Goal: Information Seeking & Learning: Learn about a topic

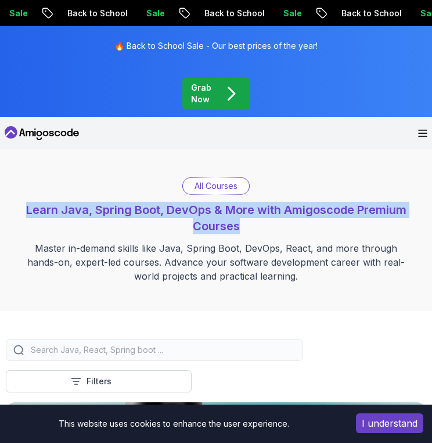
click at [296, 229] on div "All Courses Learn Java, Spring Boot, DevOps & More with Amigoscode Premium Cour…" at bounding box center [216, 230] width 421 height 106
click at [296, 229] on h2 "Learn Java, Spring Boot, DevOps & More with Amigoscode Premium Courses" at bounding box center [216, 218] width 421 height 33
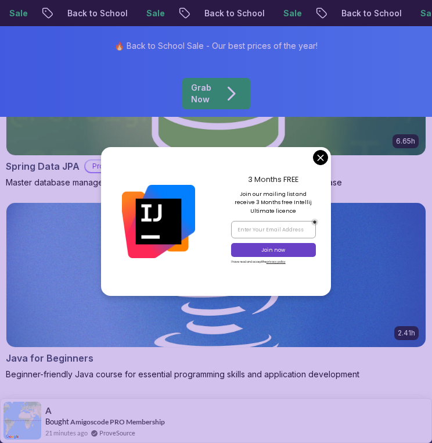
scroll to position [1192, 0]
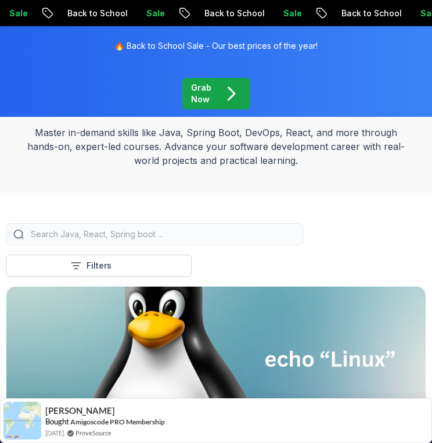
scroll to position [0, 0]
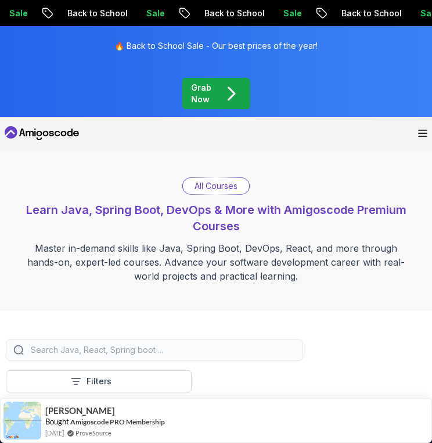
click at [234, 181] on p "All Courses" at bounding box center [216, 186] width 43 height 12
click at [223, 189] on p "All Courses" at bounding box center [216, 186] width 43 height 12
click at [213, 185] on p "All Courses" at bounding box center [216, 186] width 43 height 12
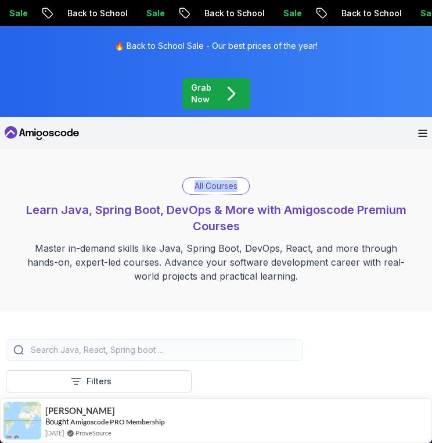
click at [213, 185] on p "All Courses" at bounding box center [216, 186] width 43 height 12
click at [282, 151] on div "All Courses Learn Java, Spring Boot, DevOps & More with Amigoscode Premium Cour…" at bounding box center [216, 230] width 432 height 162
click at [224, 178] on div "All Courses" at bounding box center [216, 186] width 66 height 16
click at [398, 136] on nav "Products Resources Pricing Testimonials For Business Dashboard Join Amigoscode" at bounding box center [216, 133] width 423 height 33
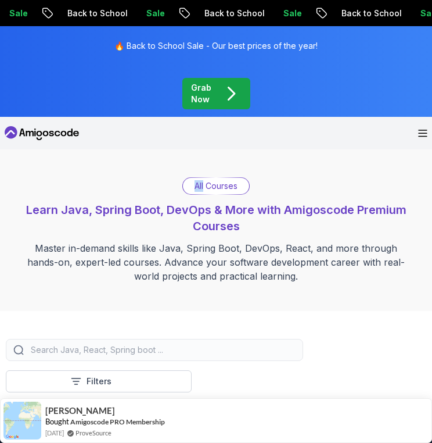
click at [398, 136] on nav "Products Resources Pricing Testimonials For Business Dashboard Join Amigoscode" at bounding box center [216, 133] width 423 height 33
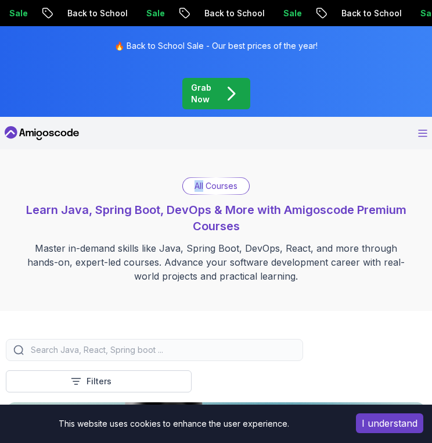
click at [418, 130] on icon "Open Menu" at bounding box center [422, 134] width 9 height 8
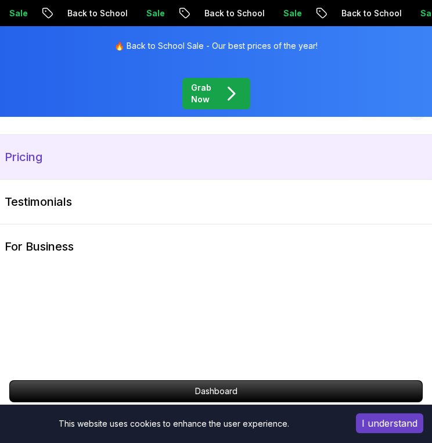
click at [38, 154] on p "Pricing" at bounding box center [24, 157] width 38 height 16
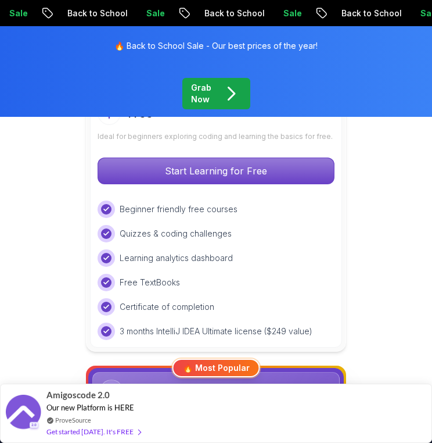
scroll to position [273, 0]
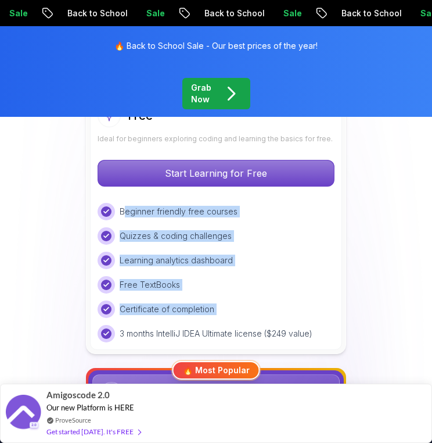
drag, startPoint x: 124, startPoint y: 214, endPoint x: 196, endPoint y: 322, distance: 129.9
click at [196, 322] on div "Beginner friendly free courses Quizzes & coding challenges Learning analytics d…" at bounding box center [216, 272] width 237 height 139
click at [252, 302] on div "Certificate of completion" at bounding box center [216, 308] width 237 height 17
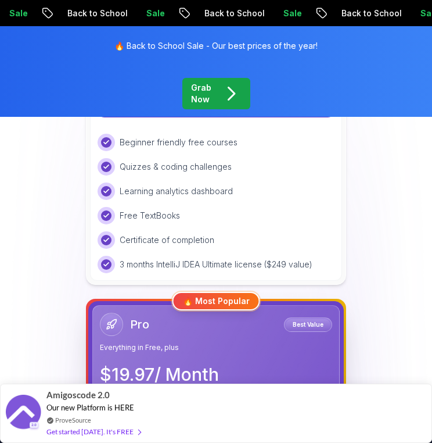
scroll to position [349, 0]
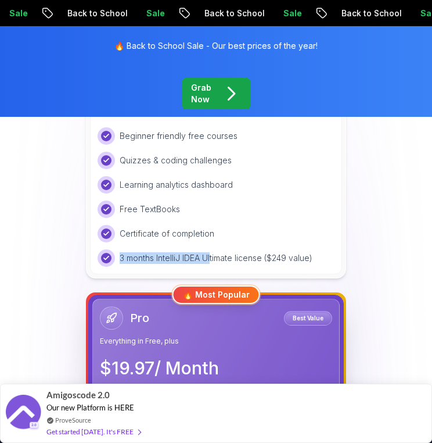
drag, startPoint x: 116, startPoint y: 257, endPoint x: 226, endPoint y: 256, distance: 109.9
click at [226, 256] on div "3 months IntelliJ IDEA Ultimate license ($249 value)" at bounding box center [216, 257] width 237 height 17
click at [226, 256] on p "3 months IntelliJ IDEA Ultimate license ($249 value)" at bounding box center [216, 258] width 193 height 12
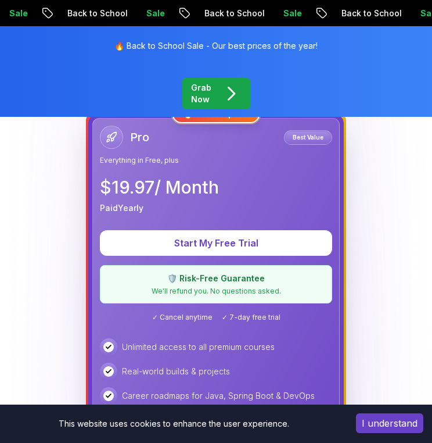
scroll to position [528, 0]
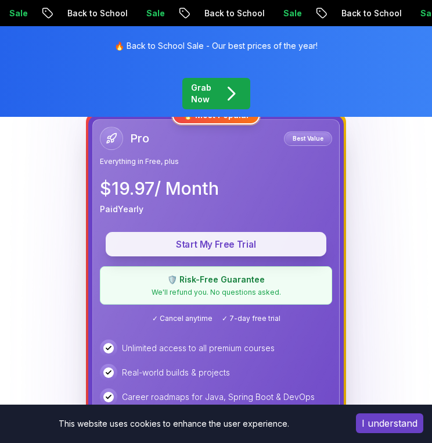
click at [205, 244] on p "Start My Free Trial" at bounding box center [215, 244] width 203 height 13
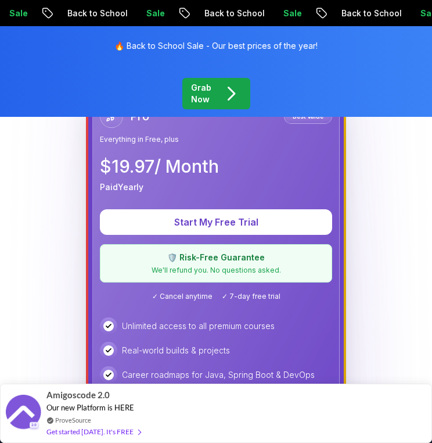
scroll to position [553, 0]
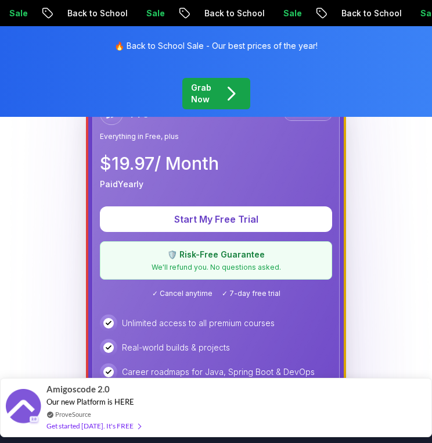
click at [119, 425] on div "Get started [DATE]. It's FREE" at bounding box center [93, 425] width 94 height 13
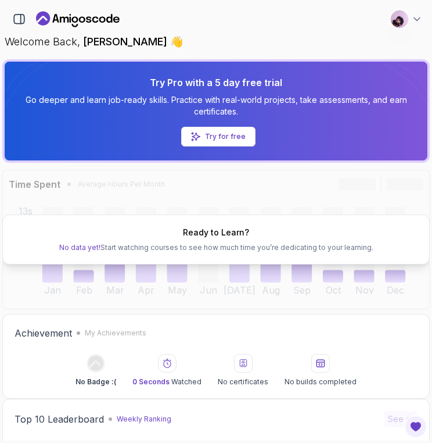
click at [197, 196] on div "Ready to Learn? No data yet! Start watching courses to see how much time you’re…" at bounding box center [216, 239] width 428 height 139
click at [184, 241] on div "Ready to Learn? No data yet! Start watching courses to see how much time you’re…" at bounding box center [216, 239] width 428 height 50
click at [145, 309] on div "Ready to Learn? No data yet! Start watching courses to see how much time you’re…" at bounding box center [216, 239] width 428 height 139
click at [141, 363] on div "0 Seconds Watched" at bounding box center [167, 370] width 69 height 33
click at [236, 130] on link "Try for free" at bounding box center [218, 137] width 74 height 20
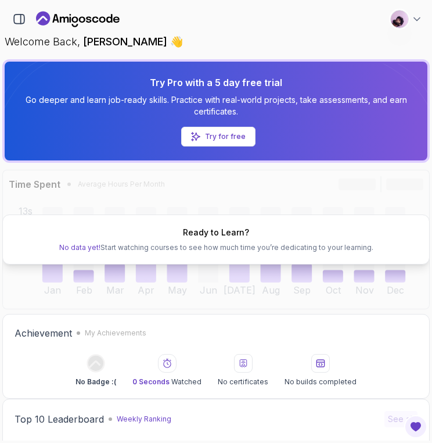
click at [231, 133] on p "Try for free" at bounding box center [225, 136] width 41 height 9
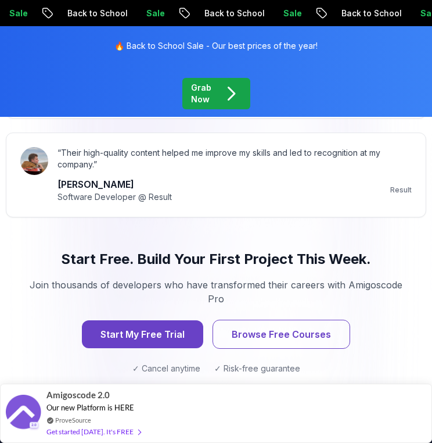
scroll to position [1643, 0]
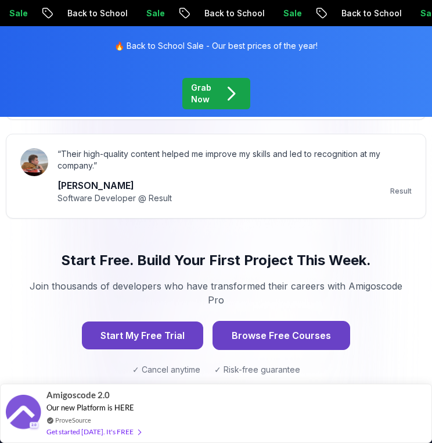
click at [237, 335] on button "Browse Free Courses" at bounding box center [282, 335] width 138 height 29
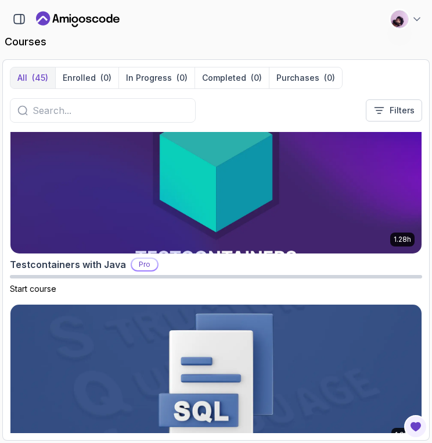
scroll to position [8491, 0]
